Goal: Understand site structure: Understand site structure

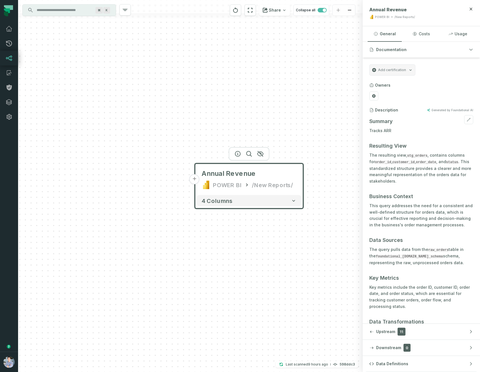
scroll to position [90, 0]
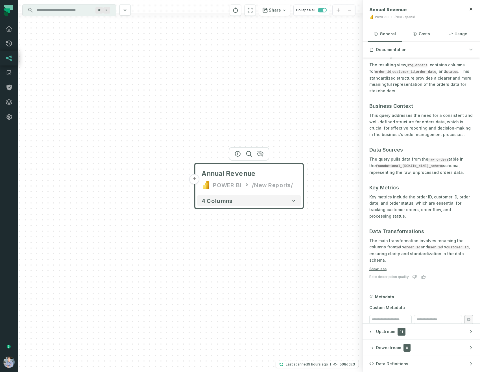
click at [193, 179] on button "+" at bounding box center [194, 179] width 10 height 10
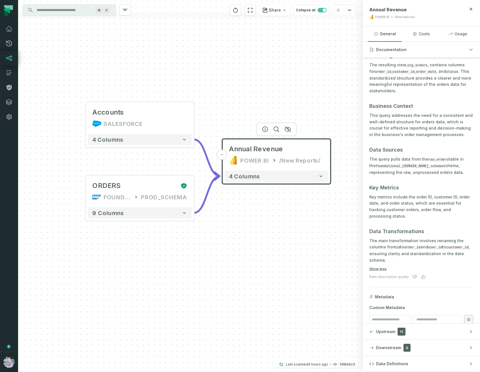
drag, startPoint x: 287, startPoint y: 225, endPoint x: 259, endPoint y: 204, distance: 34.6
click at [259, 204] on div "Accounts SALESFORCE + 4 columns + ORDERS FOUNDATIONAL_DB PROD_SCHEMA + 9 column…" at bounding box center [190, 186] width 344 height 372
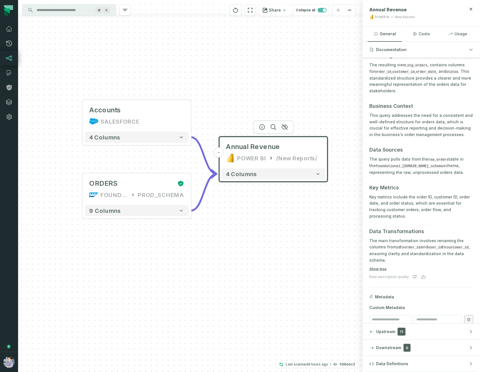
click at [235, 181] on div "4 columns" at bounding box center [273, 174] width 108 height 16
click at [235, 178] on button "4 columns" at bounding box center [273, 173] width 104 height 11
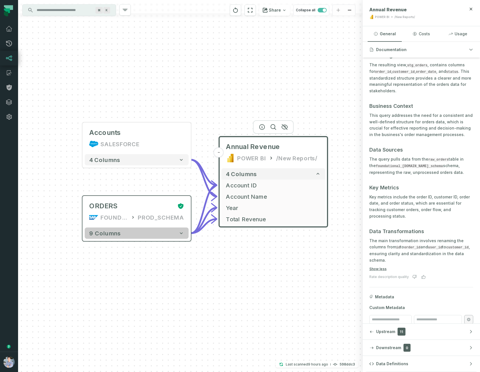
click at [163, 232] on button "9 columns" at bounding box center [137, 232] width 104 height 11
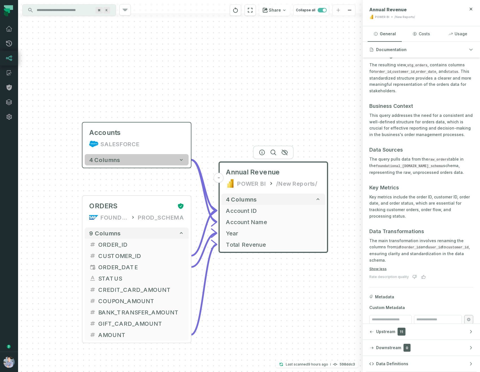
click at [161, 157] on button "4 columns" at bounding box center [137, 159] width 104 height 11
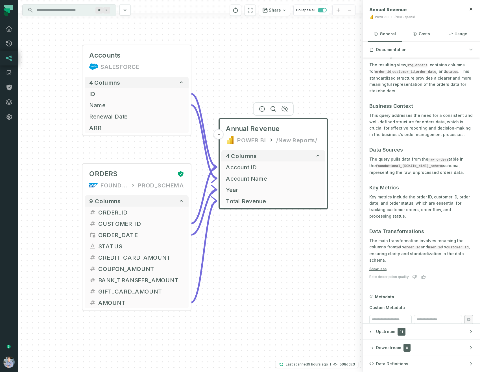
drag, startPoint x: 269, startPoint y: 157, endPoint x: 269, endPoint y: 80, distance: 76.7
click at [269, 80] on div "Accounts SALESFORCE + 4 columns ID + Name + Renewal Date + ARR + + ORDERS FOUND…" at bounding box center [190, 186] width 344 height 372
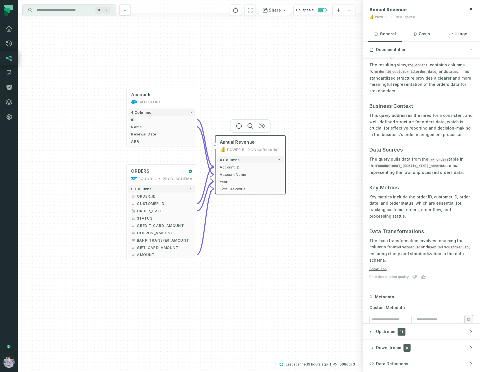
drag, startPoint x: 275, startPoint y: 195, endPoint x: 254, endPoint y: 225, distance: 37.4
click at [254, 225] on div "Accounts SALESFORCE + 4 columns ID + Name + Renewal Date + ARR + + ORDERS FOUND…" at bounding box center [190, 186] width 344 height 372
drag, startPoint x: 166, startPoint y: 217, endPoint x: 166, endPoint y: 186, distance: 30.7
click at [166, 215] on span "STATUS" at bounding box center [165, 217] width 56 height 5
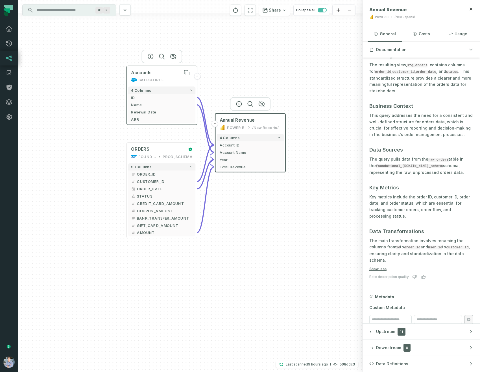
click at [161, 75] on div "Accounts" at bounding box center [161, 73] width 61 height 6
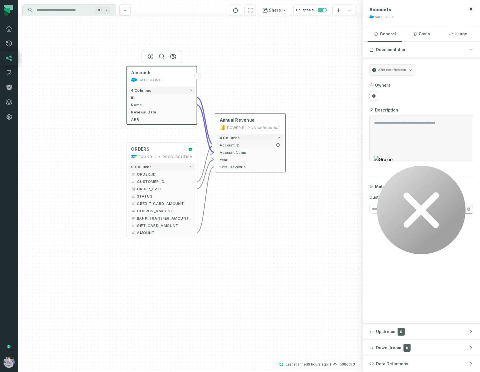
click at [244, 148] on ul "- Account ID - Account Name - Year - Total Revenue" at bounding box center [249, 155] width 67 height 29
click at [240, 152] on span "Account Name" at bounding box center [249, 151] width 61 height 5
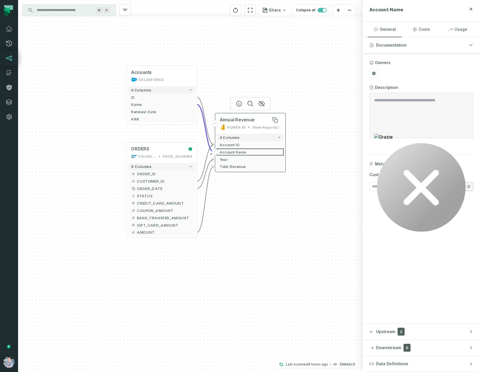
click at [236, 122] on span "Annual Revenue" at bounding box center [236, 120] width 35 height 6
